Goal: Transaction & Acquisition: Purchase product/service

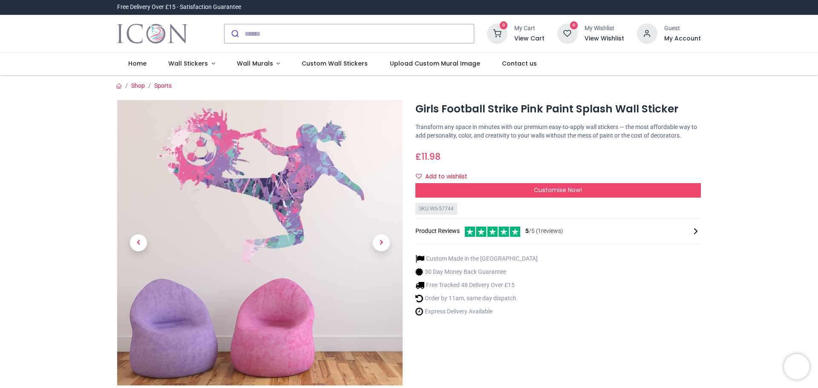
click at [693, 228] on icon at bounding box center [696, 231] width 10 height 10
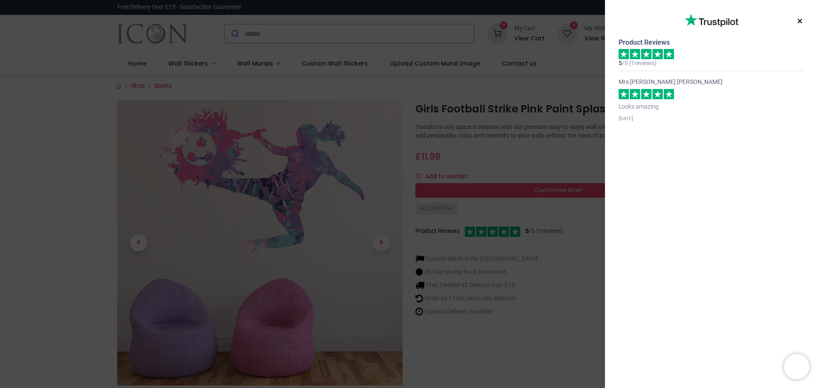
click at [799, 22] on button "×" at bounding box center [800, 21] width 11 height 15
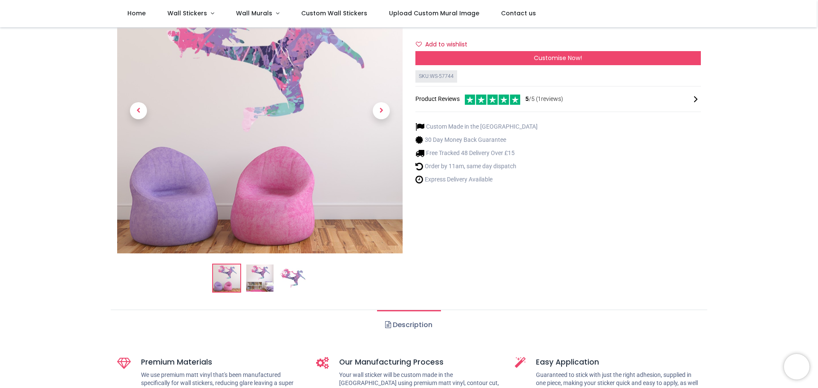
scroll to position [85, 0]
click at [261, 281] on img at bounding box center [259, 277] width 27 height 27
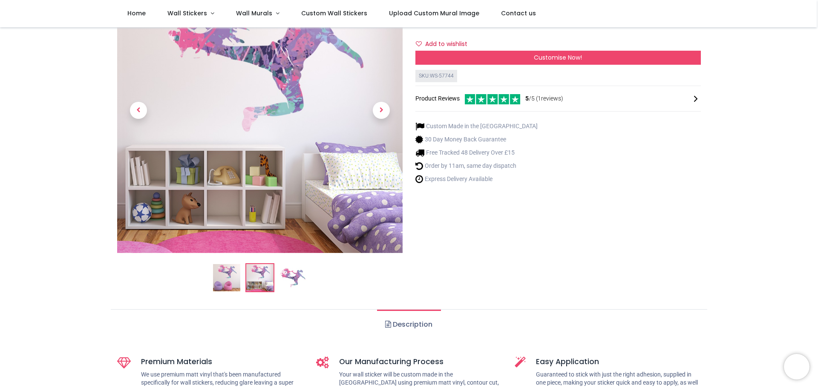
click at [290, 281] on img at bounding box center [293, 277] width 27 height 27
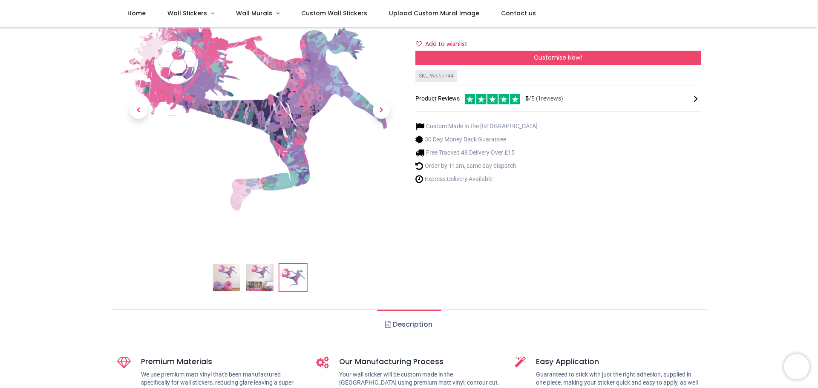
click at [262, 278] on img at bounding box center [259, 277] width 27 height 27
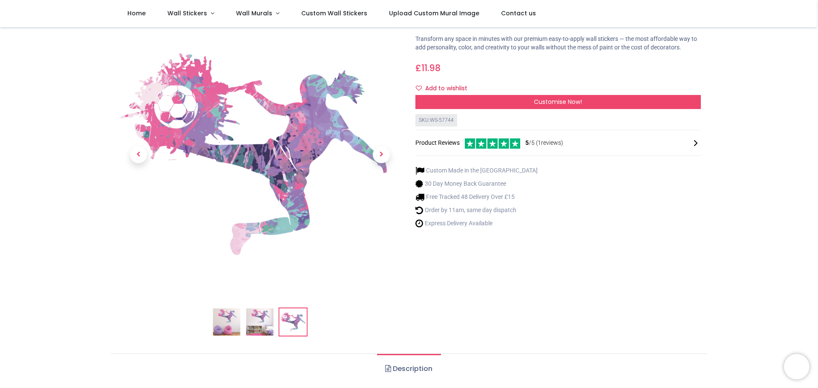
scroll to position [0, 0]
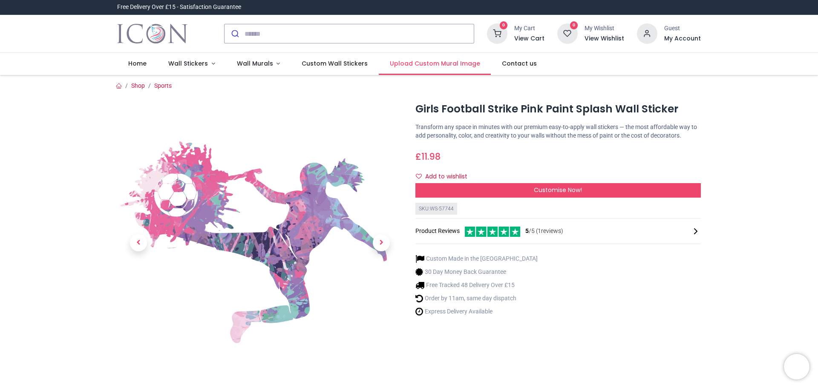
click at [434, 64] on span "Upload Custom Mural Image" at bounding box center [435, 63] width 90 height 9
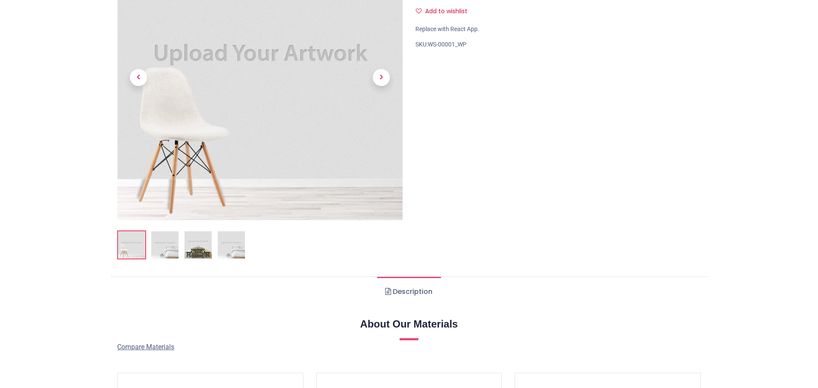
scroll to position [171, 0]
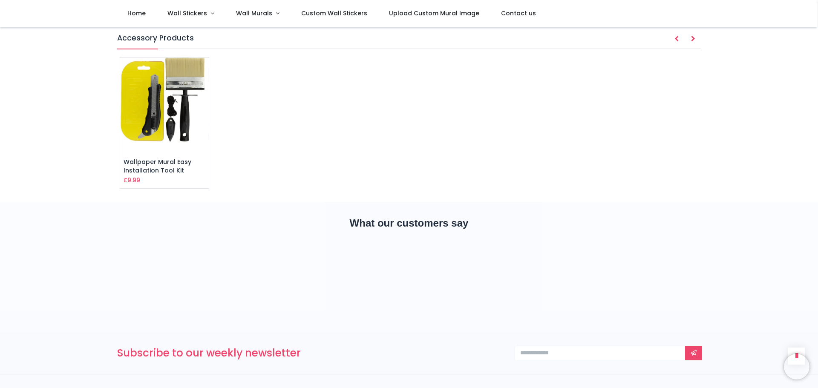
scroll to position [1209, 0]
